Goal: Check status: Check status

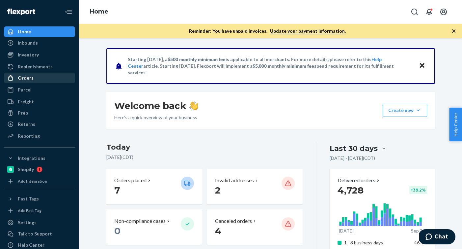
click at [44, 79] on div "Orders" at bounding box center [40, 77] width 70 height 9
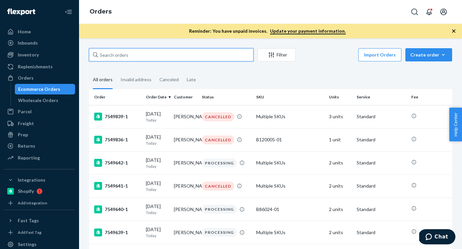
click at [130, 56] on input "text" at bounding box center [171, 54] width 165 height 13
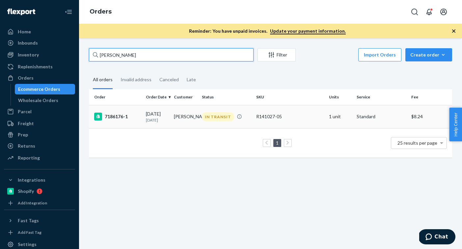
type input "Alyssa STEEQER"
click at [159, 120] on p "22 days ago" at bounding box center [157, 120] width 23 height 6
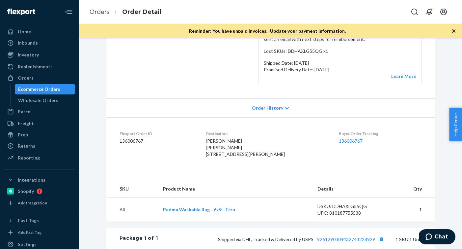
scroll to position [73, 0]
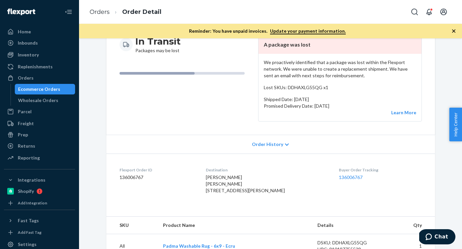
click at [135, 179] on dd "136006767" at bounding box center [158, 177] width 76 height 7
copy dd "136006767"
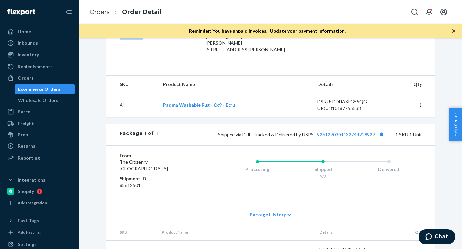
scroll to position [251, 0]
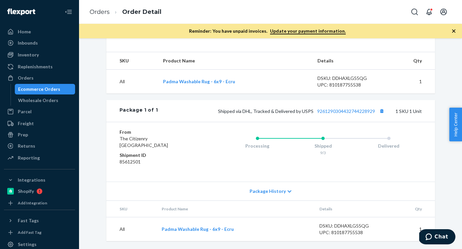
click at [360, 225] on div "DSKU: DDHAXLG55QG" at bounding box center [351, 225] width 62 height 7
copy div "DDHAXLG55QG"
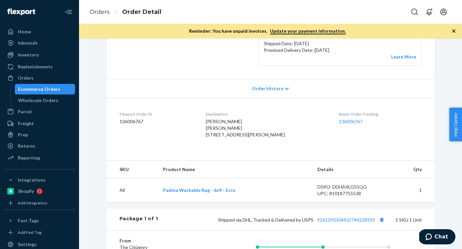
scroll to position [114, 0]
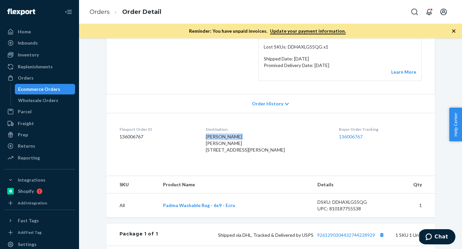
drag, startPoint x: 252, startPoint y: 135, endPoint x: 215, endPoint y: 136, distance: 37.3
click at [215, 136] on div "Alyssa Steeger Alyssa Steeger 359 Van Ness Way Torrance, CA 90501-1435 US" at bounding box center [267, 143] width 123 height 20
copy span "Alyssa Steeger"
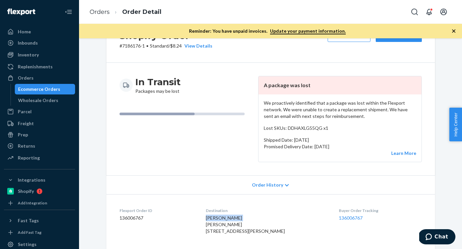
scroll to position [0, 0]
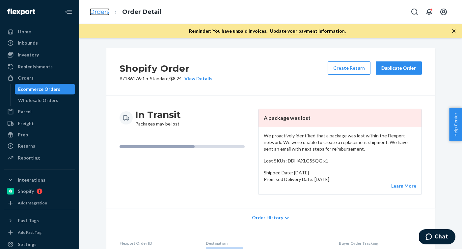
click at [99, 12] on link "Orders" at bounding box center [100, 11] width 20 height 7
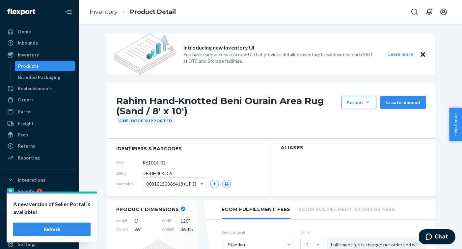
scroll to position [366, 0]
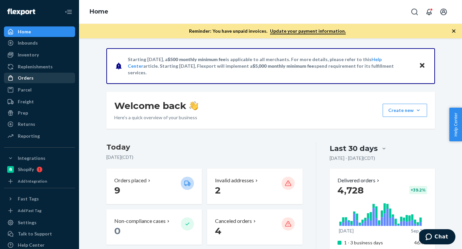
click at [33, 77] on div "Orders" at bounding box center [40, 77] width 70 height 9
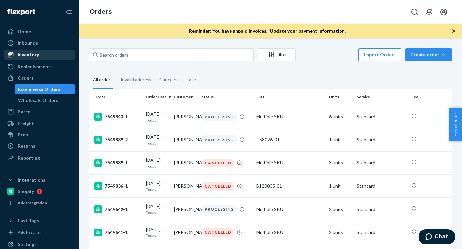
click at [27, 53] on div "Inventory" at bounding box center [28, 54] width 21 height 7
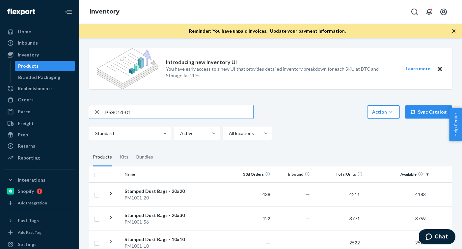
type input "P58014-01"
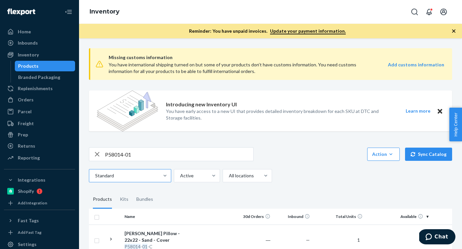
scroll to position [42, 0]
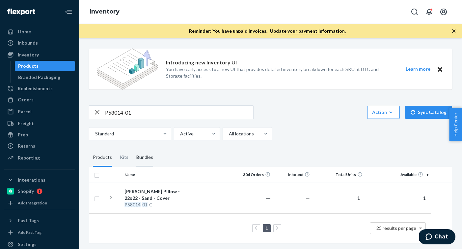
click at [146, 155] on div "Bundles" at bounding box center [144, 157] width 17 height 18
click at [133, 148] on input "Bundles" at bounding box center [133, 148] width 0 height 0
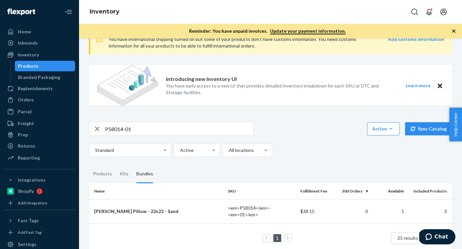
scroll to position [35, 0]
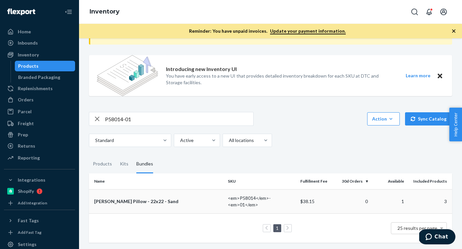
click at [137, 204] on div "Catalina Boucle Pillow - 22x22 - Sand" at bounding box center [158, 201] width 129 height 7
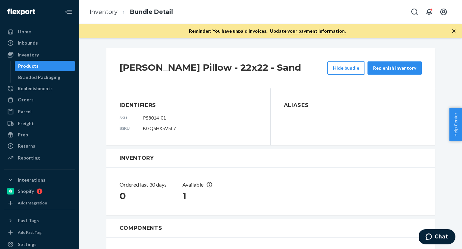
scroll to position [133, 0]
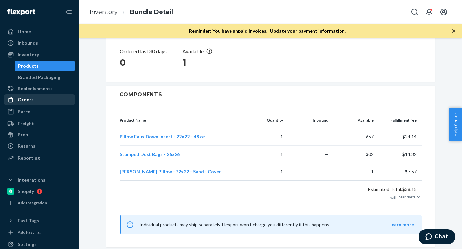
click at [36, 99] on div "Orders" at bounding box center [40, 99] width 70 height 9
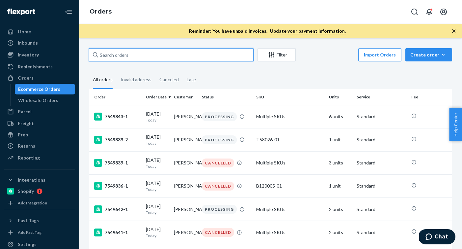
click at [176, 50] on input "text" at bounding box center [171, 54] width 165 height 13
paste input "134285693"
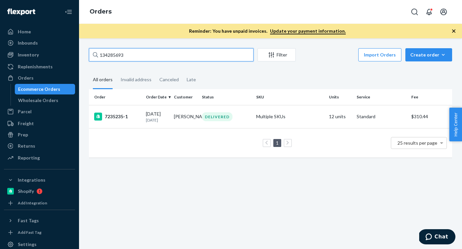
type input "134285693"
click at [163, 117] on p "1 month ago" at bounding box center [157, 120] width 23 height 6
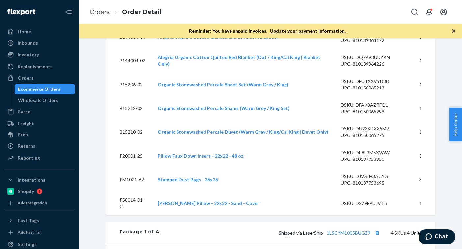
scroll to position [252, 0]
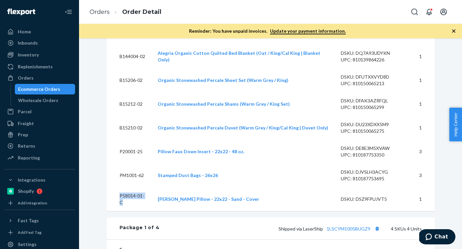
drag, startPoint x: 150, startPoint y: 208, endPoint x: 120, endPoint y: 208, distance: 30.3
click at [120, 208] on td "P58014-01-C" at bounding box center [129, 199] width 46 height 24
copy td "P58014-01-C"
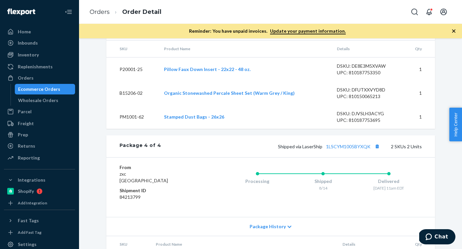
scroll to position [924, 0]
